Goal: Find contact information: Find contact information

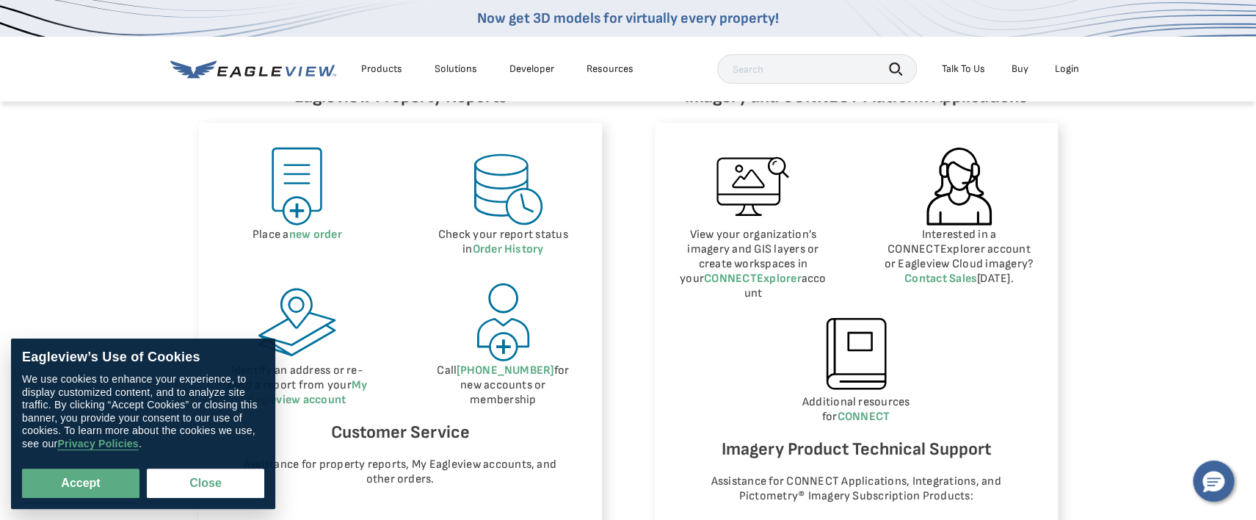
scroll to position [881, 0]
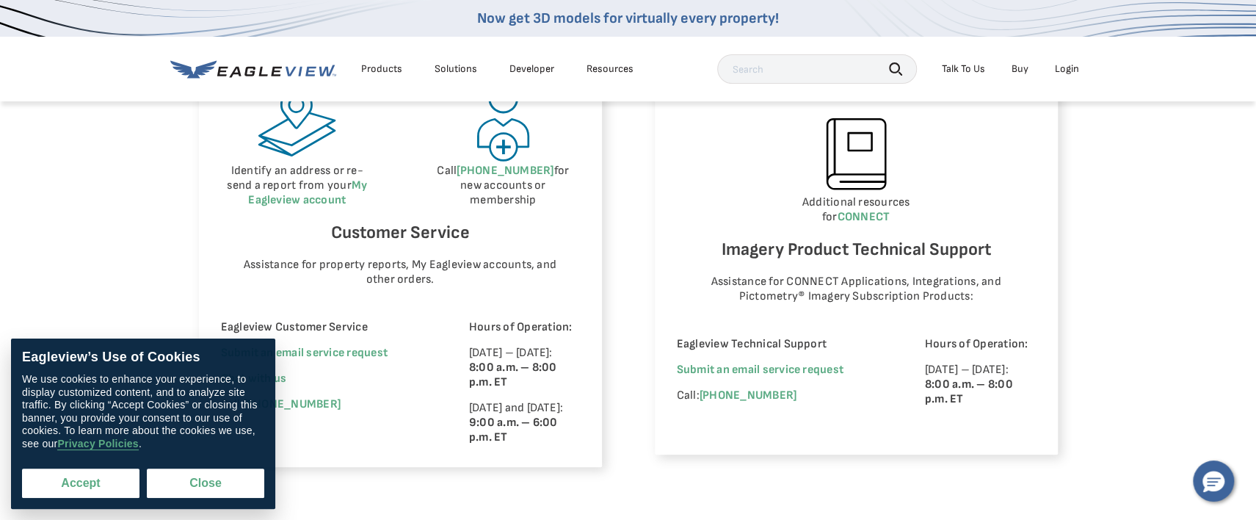
click at [104, 468] on button "Accept" at bounding box center [80, 482] width 117 height 29
checkbox input "true"
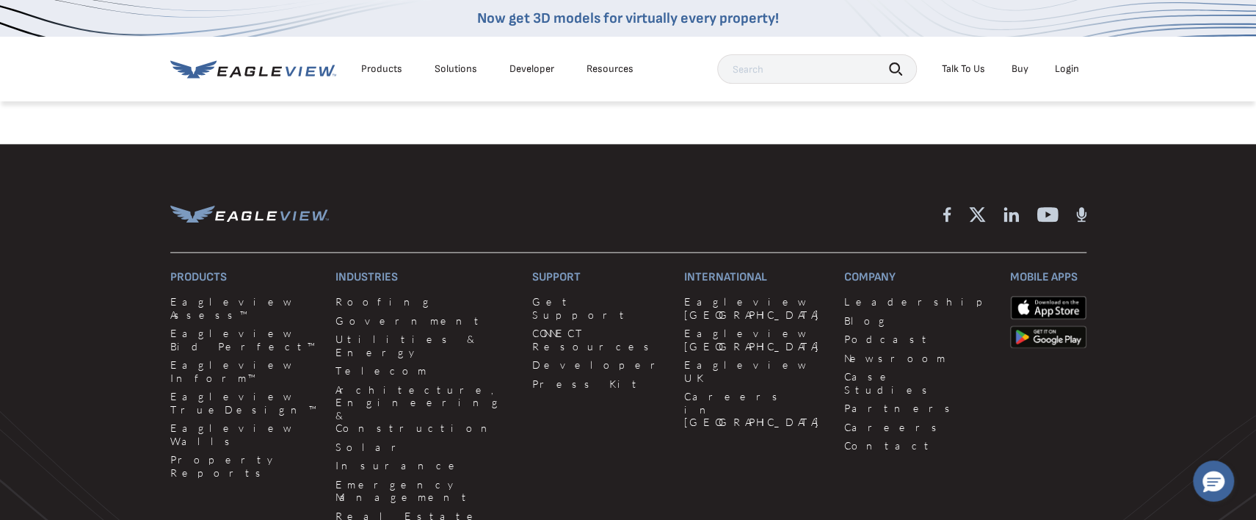
scroll to position [1322, 0]
